Goal: Information Seeking & Learning: Learn about a topic

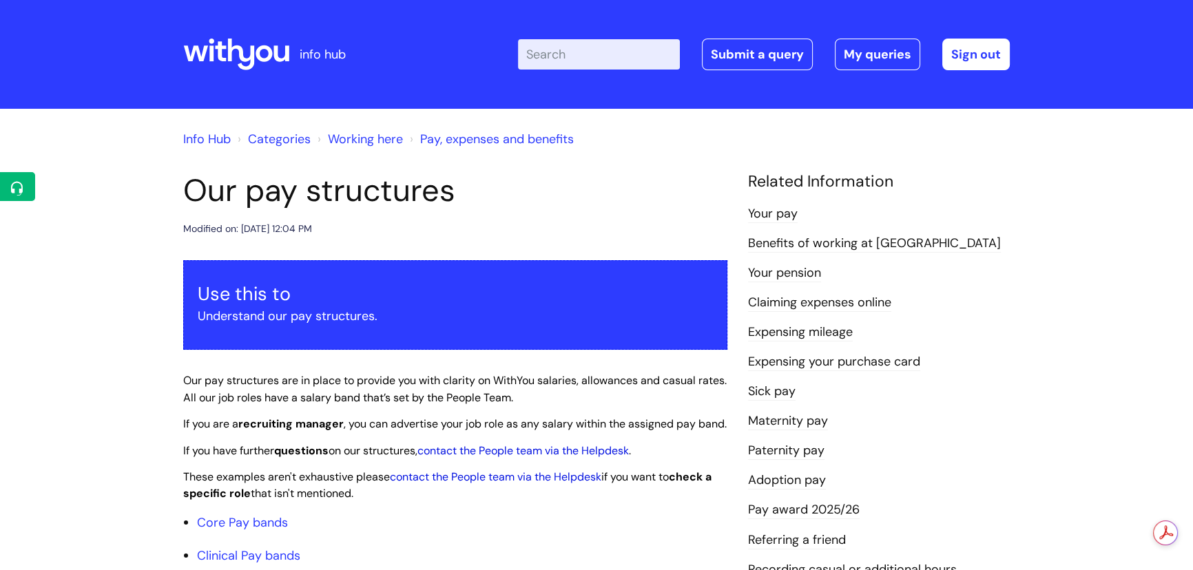
click at [579, 59] on input "Enter your search term here..." at bounding box center [599, 54] width 162 height 30
type input "o"
type input "central review"
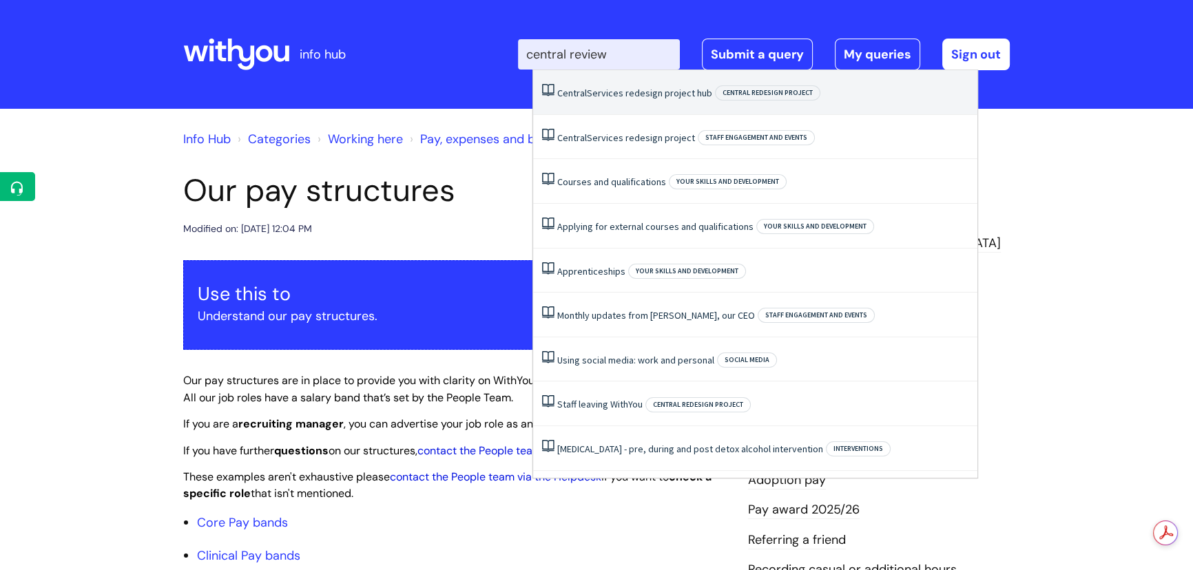
click at [604, 102] on li "Central Services redesign project hub Central redesign project" at bounding box center [755, 92] width 444 height 45
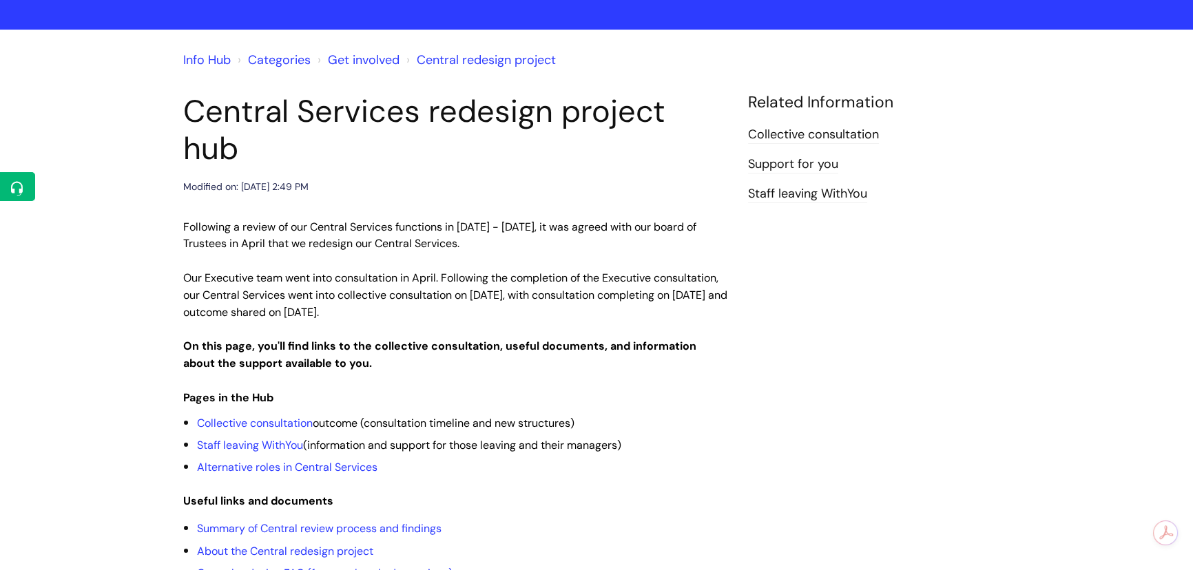
scroll to position [79, 0]
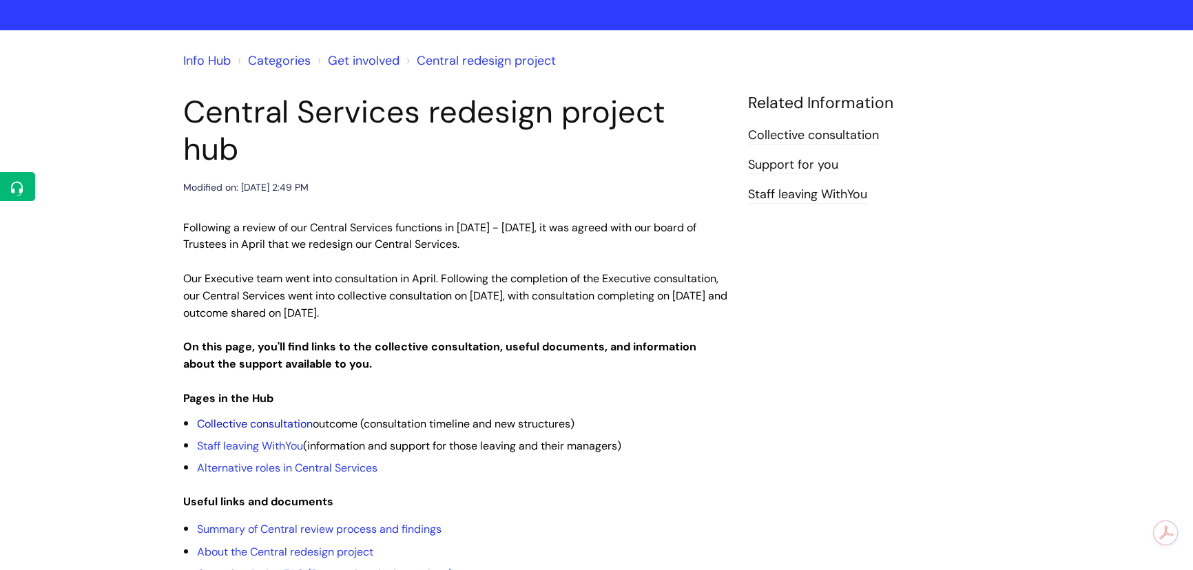
click at [271, 417] on link "Collective consultation" at bounding box center [255, 424] width 116 height 14
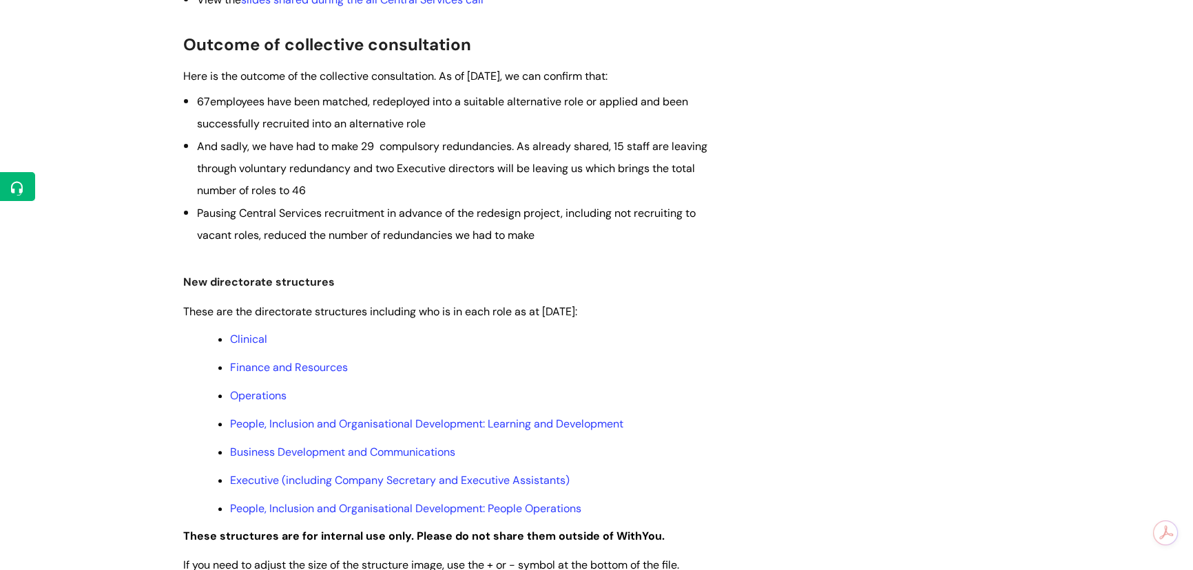
scroll to position [501, 0]
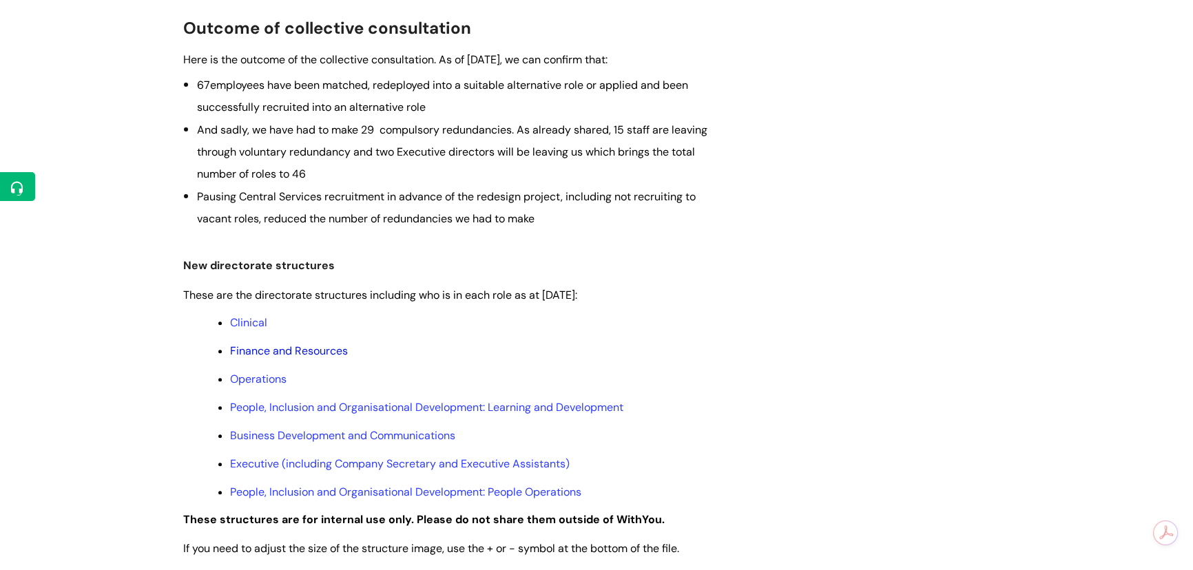
click at [275, 351] on link "Finance and Resources" at bounding box center [289, 351] width 118 height 14
click at [312, 462] on link "Executive (including Company Secretary and Executive Assistants)" at bounding box center [399, 464] width 339 height 14
click at [311, 462] on link "Executive (including Company Secretary and Executive Assistants)" at bounding box center [399, 464] width 339 height 14
